Goal: Task Accomplishment & Management: Use online tool/utility

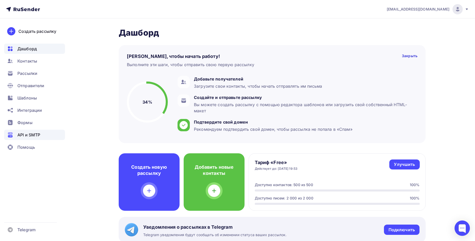
click at [39, 136] on span "API и SMTP" at bounding box center [28, 135] width 23 height 6
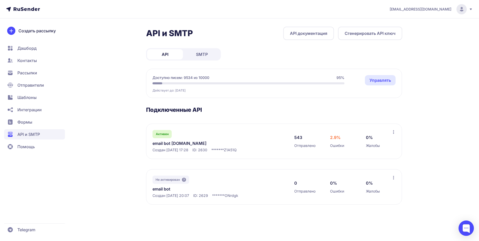
click at [162, 143] on link "email bot zetic.ru" at bounding box center [205, 143] width 105 height 6
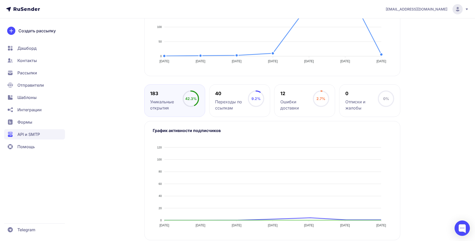
scroll to position [152, 0]
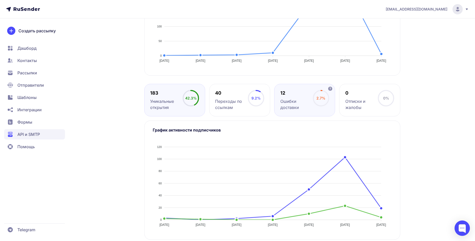
click at [311, 98] on div "Ошибки доставки" at bounding box center [297, 104] width 33 height 12
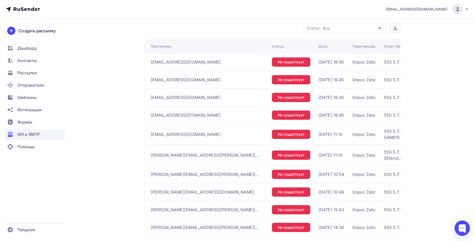
scroll to position [357, 0]
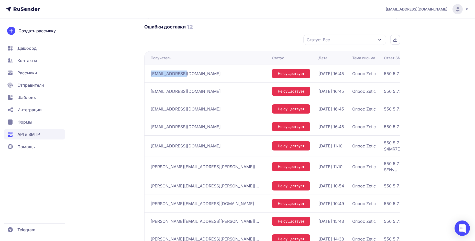
drag, startPoint x: 151, startPoint y: 74, endPoint x: 185, endPoint y: 74, distance: 33.8
click at [185, 74] on div "282115@zetic.ru" at bounding box center [209, 73] width 117 height 8
copy span "282115@zetic.ru"
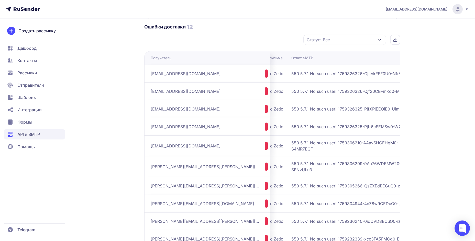
click at [339, 75] on span "550 5.7.1 No such user! 1759326326-QjftvkFEF0U0-NfrA6IQd" at bounding box center [356, 73] width 128 height 6
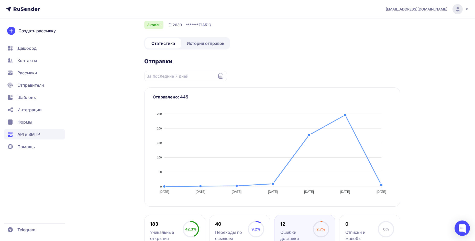
scroll to position [0, 0]
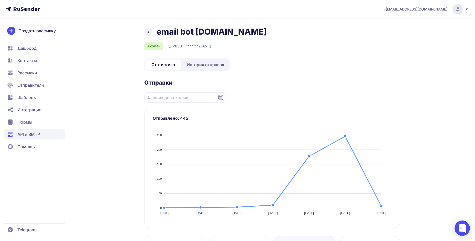
click at [211, 66] on span "История отправок" at bounding box center [206, 64] width 38 height 6
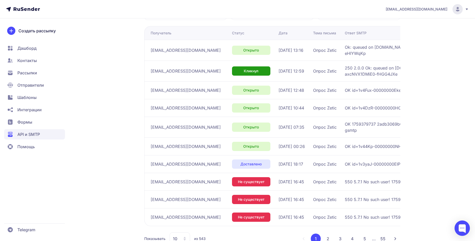
scroll to position [100, 0]
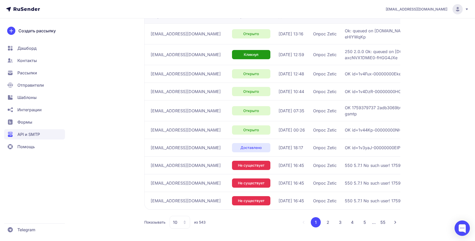
click at [330, 221] on button "2" at bounding box center [328, 222] width 10 height 10
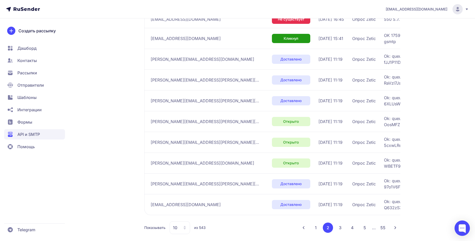
scroll to position [118, 0]
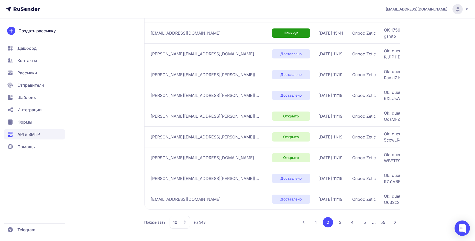
click at [339, 223] on button "3" at bounding box center [340, 222] width 10 height 10
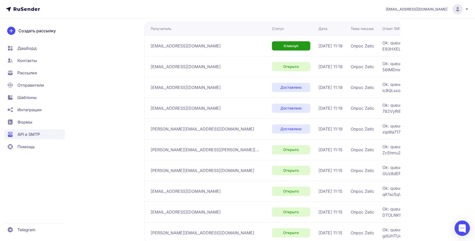
scroll to position [127, 0]
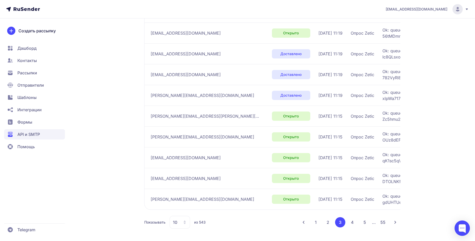
click at [350, 220] on button "4" at bounding box center [353, 222] width 10 height 10
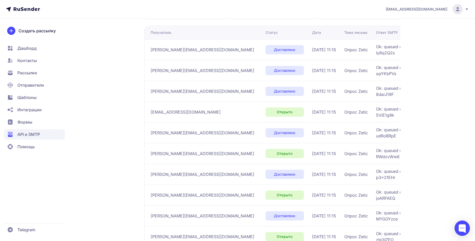
scroll to position [127, 0]
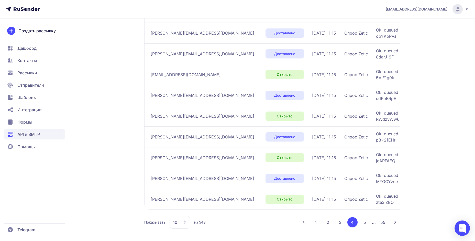
click at [364, 221] on button "5" at bounding box center [365, 222] width 10 height 10
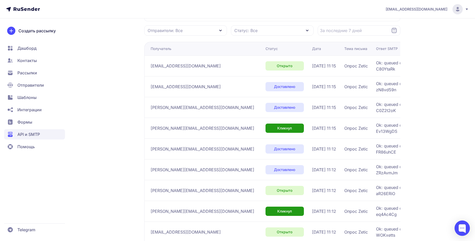
scroll to position [121, 0]
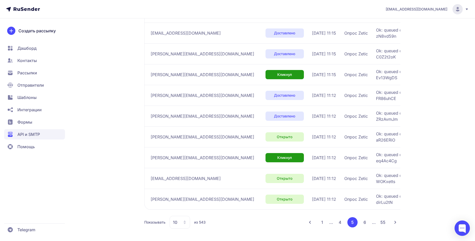
click at [363, 224] on button "6" at bounding box center [365, 222] width 10 height 10
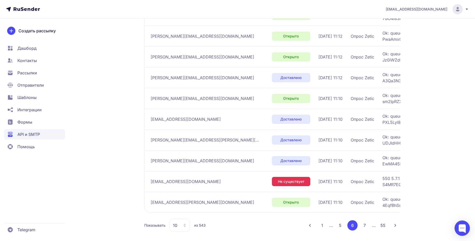
click at [363, 220] on button "7" at bounding box center [365, 225] width 10 height 10
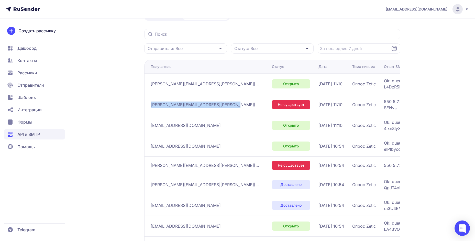
drag, startPoint x: 151, startPoint y: 105, endPoint x: 222, endPoint y: 106, distance: 71.2
click at [222, 106] on div "tatyana.t.smirnova@lab-industries.ru" at bounding box center [209, 104] width 117 height 8
copy span "tatyana.t.smirnova@lab-industries.ru"
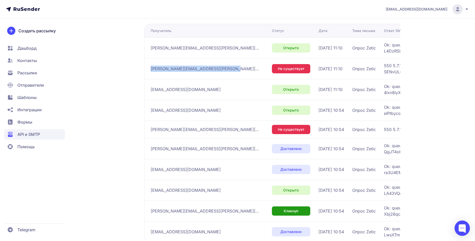
scroll to position [118, 0]
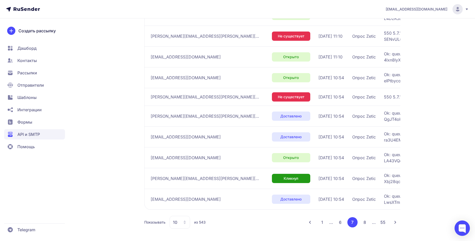
click at [126, 146] on div "email bot zetic.ru Активен ID 2630 Статистика История отправок Отправители: Все…" at bounding box center [238, 74] width 369 height 332
click at [169, 99] on span "aleksandr.a.simonov@lab-industries.ru" at bounding box center [206, 97] width 110 height 6
copy div "aleksandr.a.simonov@lab-industries.ru"
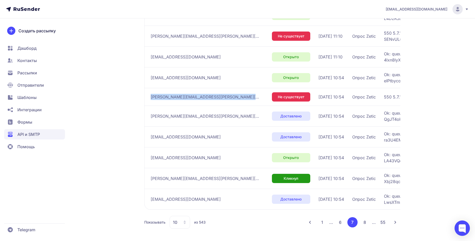
copy div "aleksandr.a.simonov@lab-industries.ru"
